Goal: Task Accomplishment & Management: Manage account settings

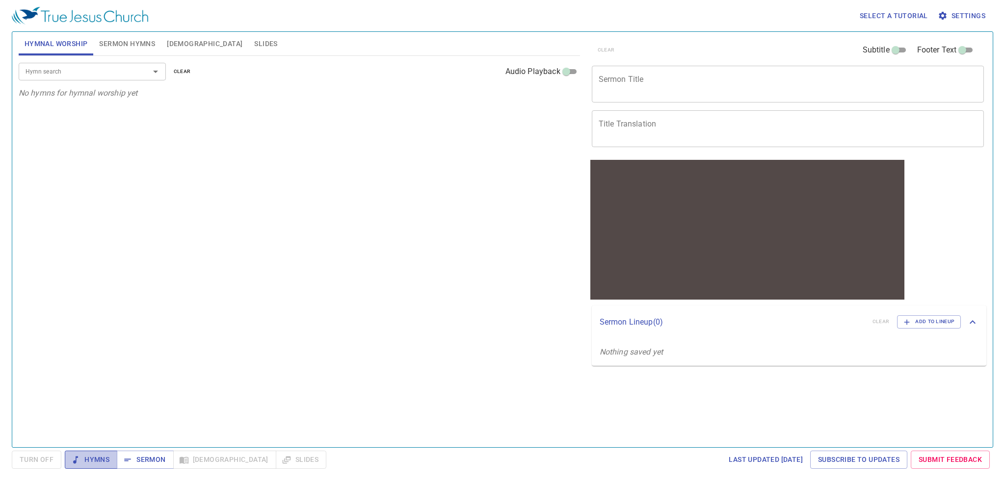
click at [98, 446] on span "Hymns" at bounding box center [91, 460] width 37 height 12
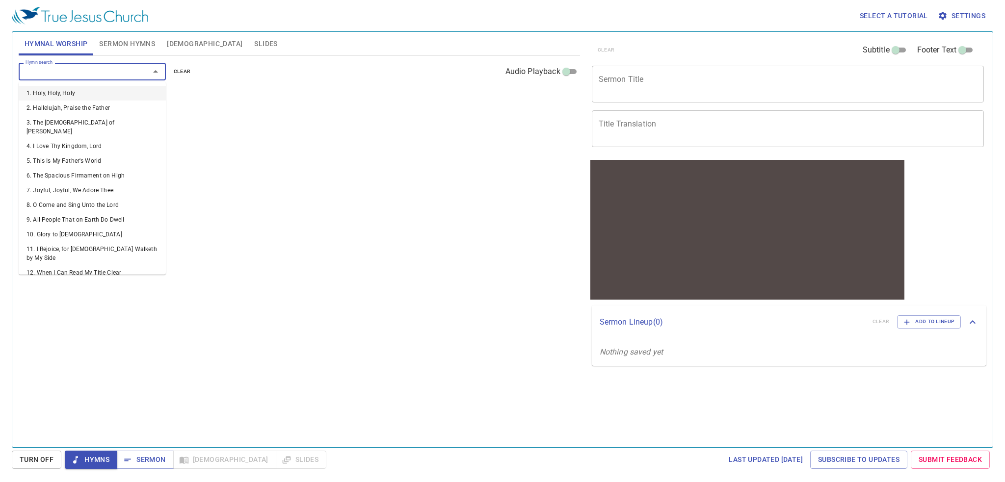
click at [92, 75] on input "Hymn search" at bounding box center [78, 71] width 112 height 11
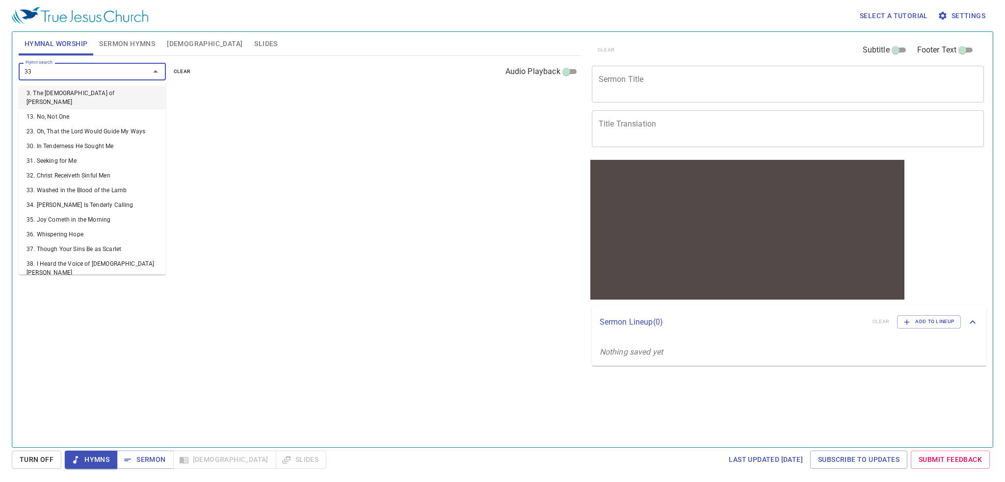
type input "333"
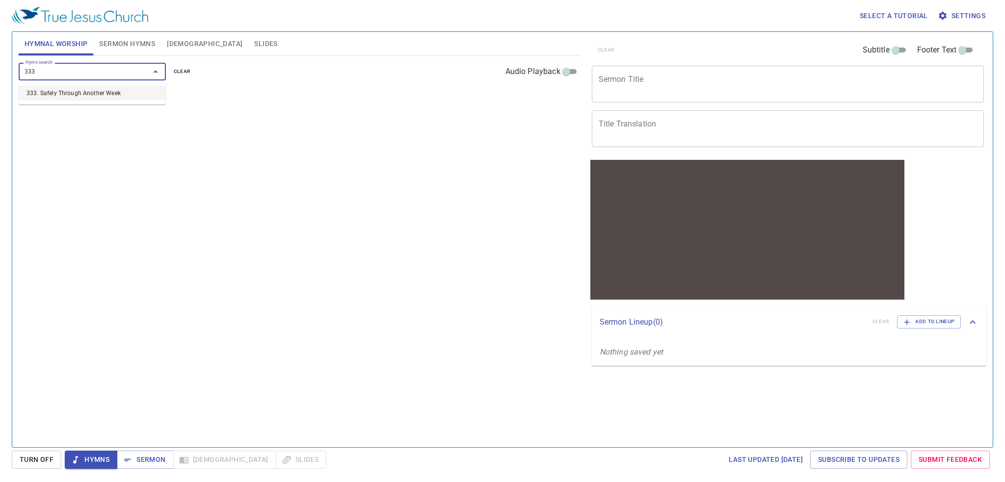
click at [66, 94] on li "333. Safely Through Another Week" at bounding box center [92, 93] width 147 height 15
click at [31, 114] on span "1" at bounding box center [32, 116] width 3 height 9
click at [941, 15] on span "Settings" at bounding box center [962, 16] width 46 height 12
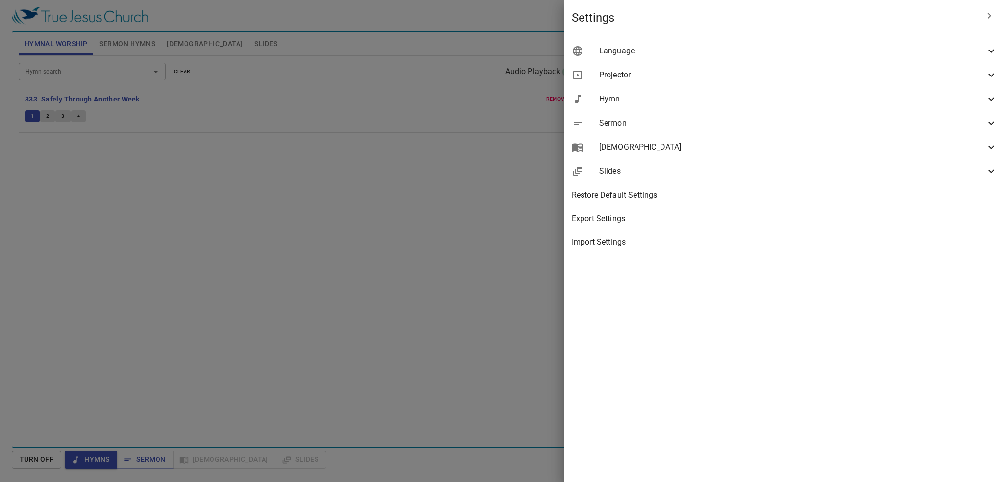
click at [899, 100] on span "Hymn" at bounding box center [792, 99] width 386 height 12
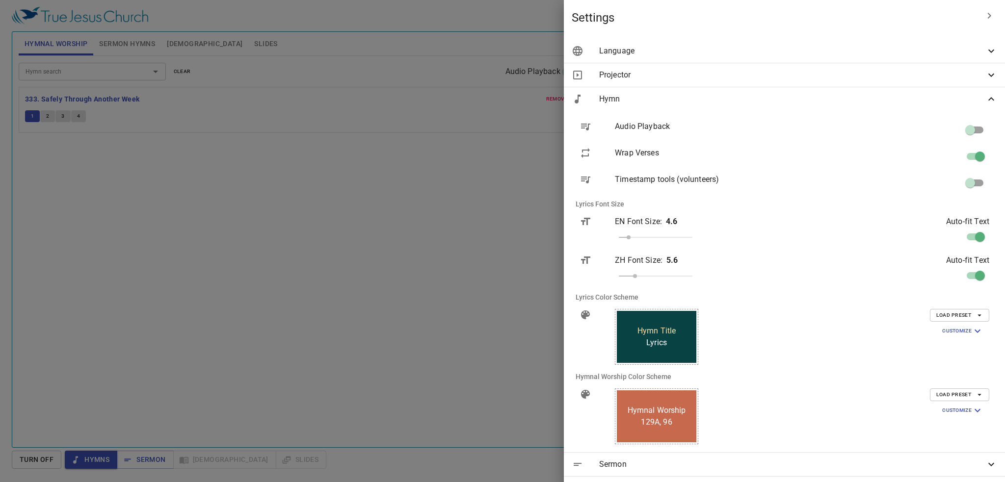
click at [799, 56] on span "Language" at bounding box center [792, 51] width 386 height 12
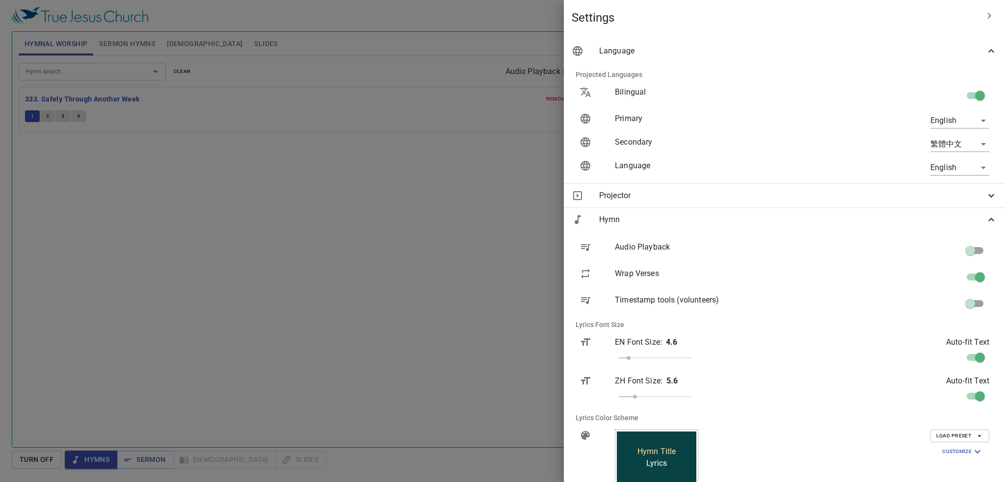
click at [932, 167] on body "Select a tutorial Settings Hymnal Worship Sermon Hymns Bible Slides Hymn search…" at bounding box center [502, 241] width 1005 height 482
click at [862, 156] on div at bounding box center [502, 241] width 1005 height 482
click at [929, 144] on body "Select a tutorial Settings Hymnal Worship Sermon Hymns Bible Slides Hymn search…" at bounding box center [502, 241] width 1005 height 482
click at [871, 136] on div at bounding box center [502, 241] width 1005 height 482
click at [936, 140] on body "Select a tutorial Settings Hymnal Worship Sermon Hymns Bible Slides Hymn search…" at bounding box center [502, 241] width 1005 height 482
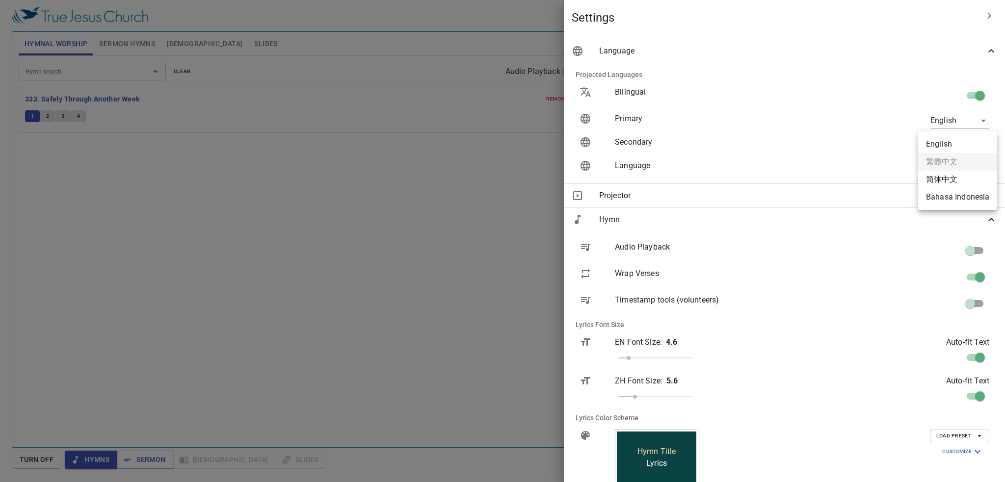
click at [941, 180] on li "简体中文" at bounding box center [957, 180] width 79 height 18
type input "zh-simple"
click at [936, 121] on body "Select a tutorial Settings Hymnal Worship Sermon Hymns Bible Slides Hymn search…" at bounding box center [502, 241] width 1005 height 482
click at [941, 155] on li "Bahasa Indonesia" at bounding box center [957, 156] width 79 height 18
type input "id"
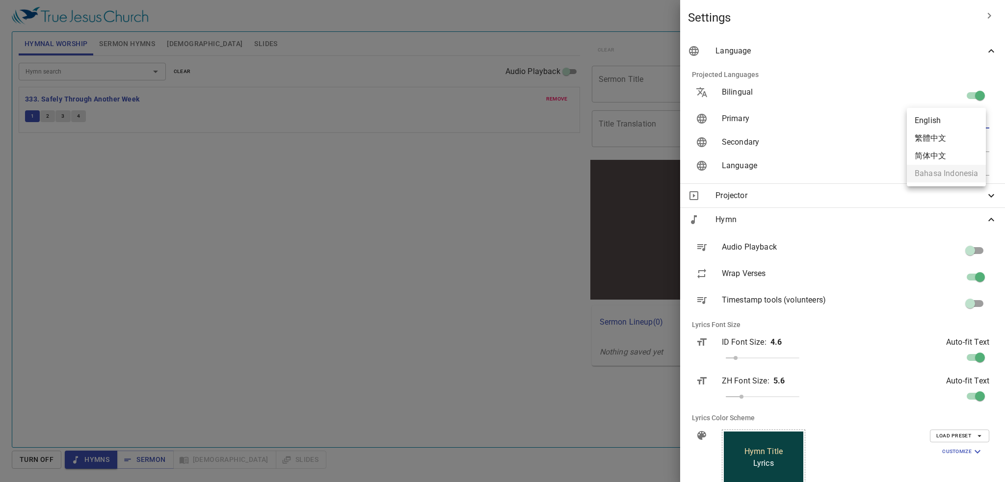
click at [941, 119] on body "Select a tutorial Settings Hymnal Worship Sermon Hymns Bible Slides Hymn search…" at bounding box center [502, 241] width 1005 height 482
click at [854, 109] on div at bounding box center [502, 241] width 1005 height 482
click at [336, 139] on div at bounding box center [502, 241] width 1005 height 482
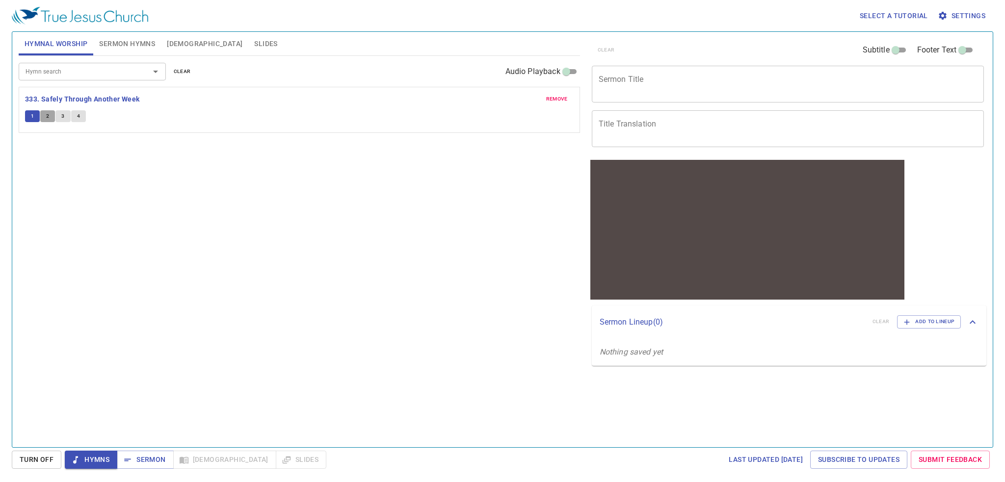
click at [49, 119] on span "2" at bounding box center [47, 116] width 3 height 9
click at [61, 115] on span "3" at bounding box center [62, 116] width 3 height 9
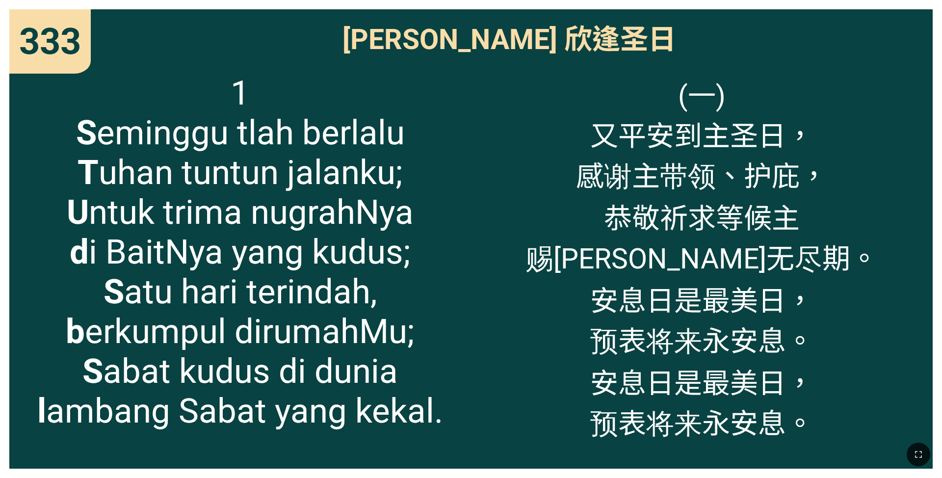
click at [279, 248] on span "1 S eminggu tlah berlalu T uhan tuntun jalanku; U ntuk trima nugrahNya d i Bait…" at bounding box center [240, 252] width 406 height 358
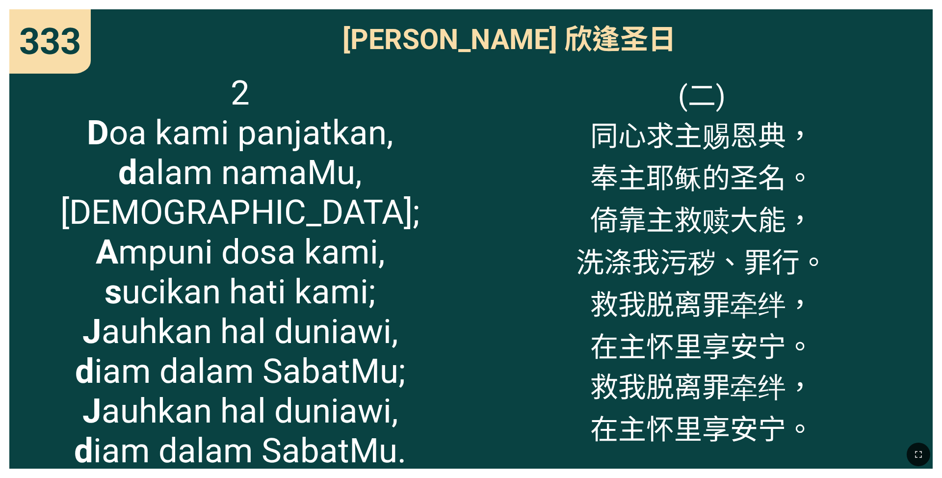
drag, startPoint x: 404, startPoint y: 207, endPoint x: 415, endPoint y: 196, distance: 15.6
click at [394, 211] on span "2 D oa kami panjatkan, d alam namaMu, [DEMOGRAPHIC_DATA]; A mpuni dosa [DEMOGRA…" at bounding box center [240, 271] width 442 height 397
click at [394, 171] on span "(二) 同心求主赐恩典， 奉主[DEMOGRAPHIC_DATA]的圣名。 倚靠主救赎大能， 洗涤我污秽、罪行。 救我脱离罪牵绊， 在主怀里享安宁。 救我脱离…" at bounding box center [702, 260] width 252 height 374
